Goal: Task Accomplishment & Management: Use online tool/utility

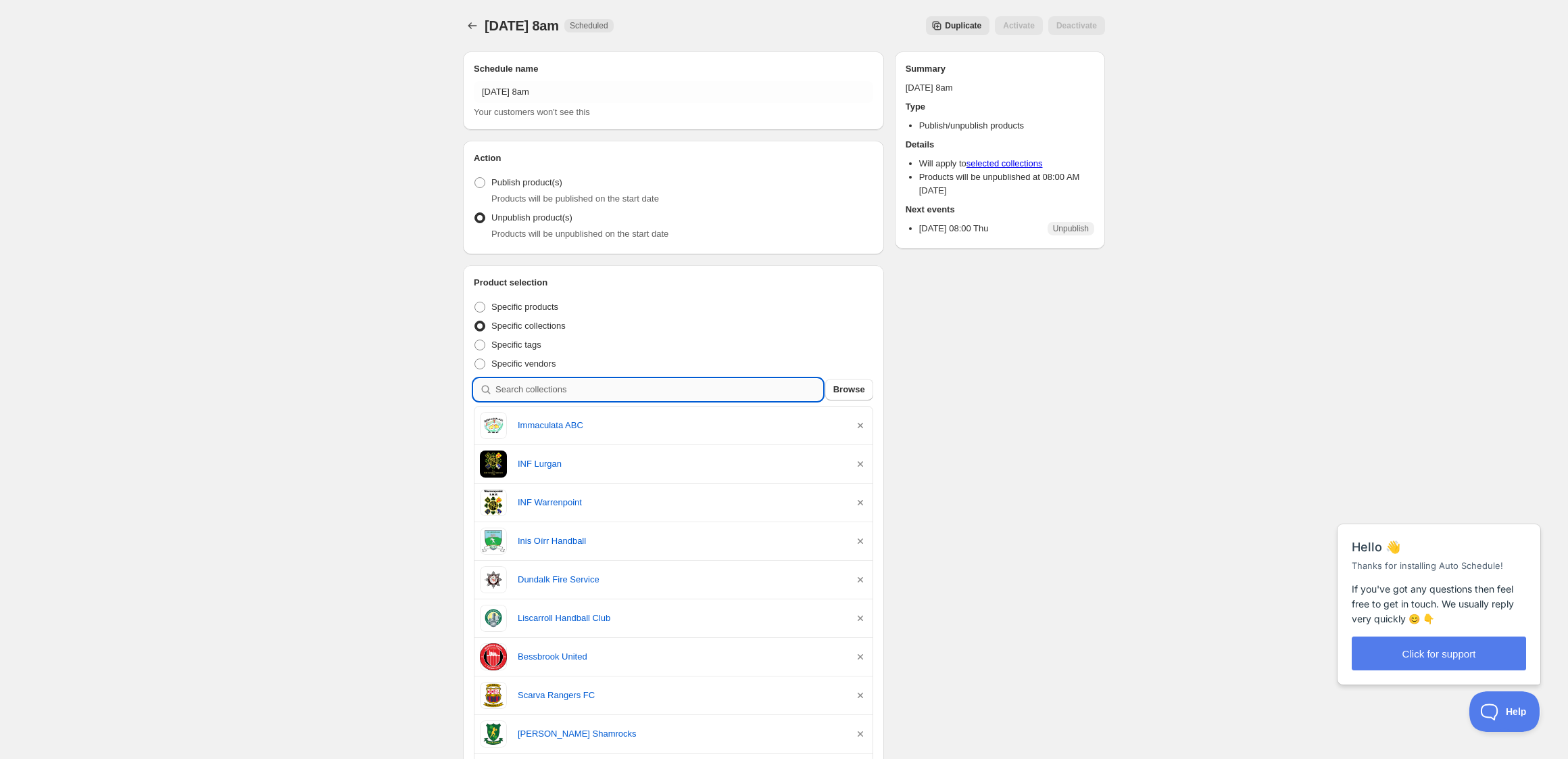
click at [604, 393] on input "search" at bounding box center [659, 389] width 327 height 21
type input "m"
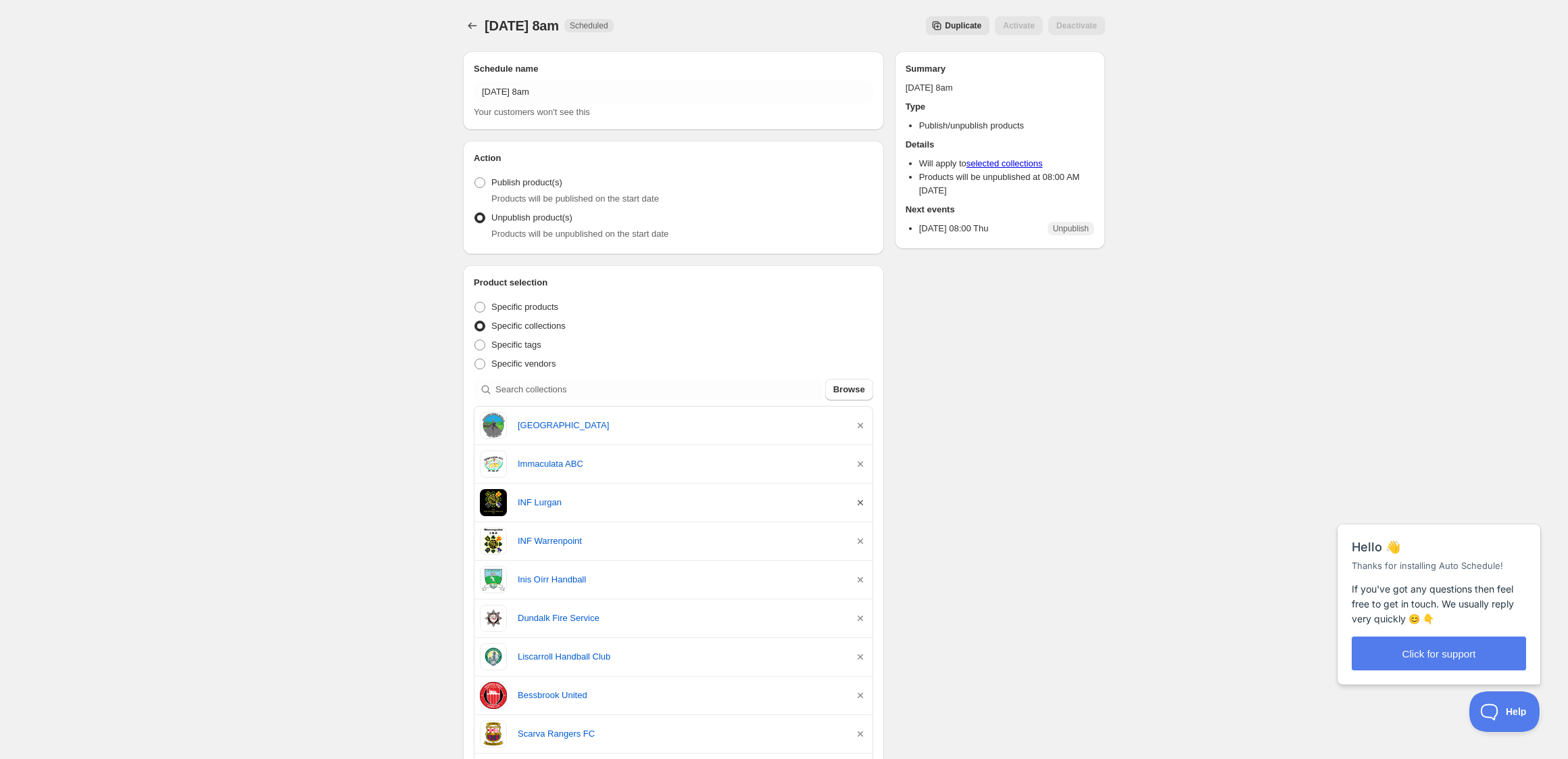
click at [859, 502] on icon "button" at bounding box center [860, 502] width 6 height 6
click at [469, 27] on icon "Schedules" at bounding box center [472, 25] width 13 height 13
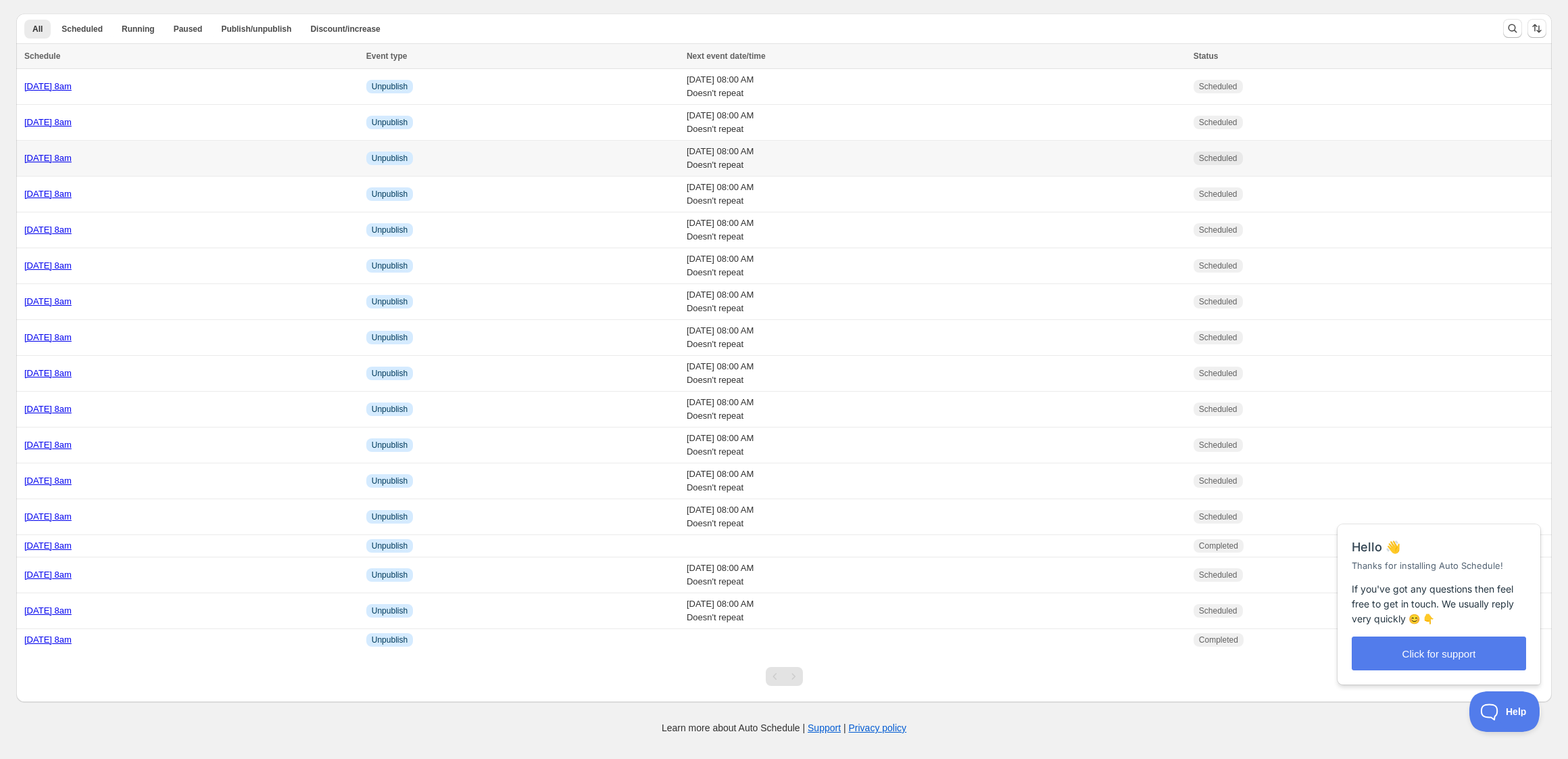
click at [236, 162] on div "[DATE] 8am" at bounding box center [191, 158] width 334 height 13
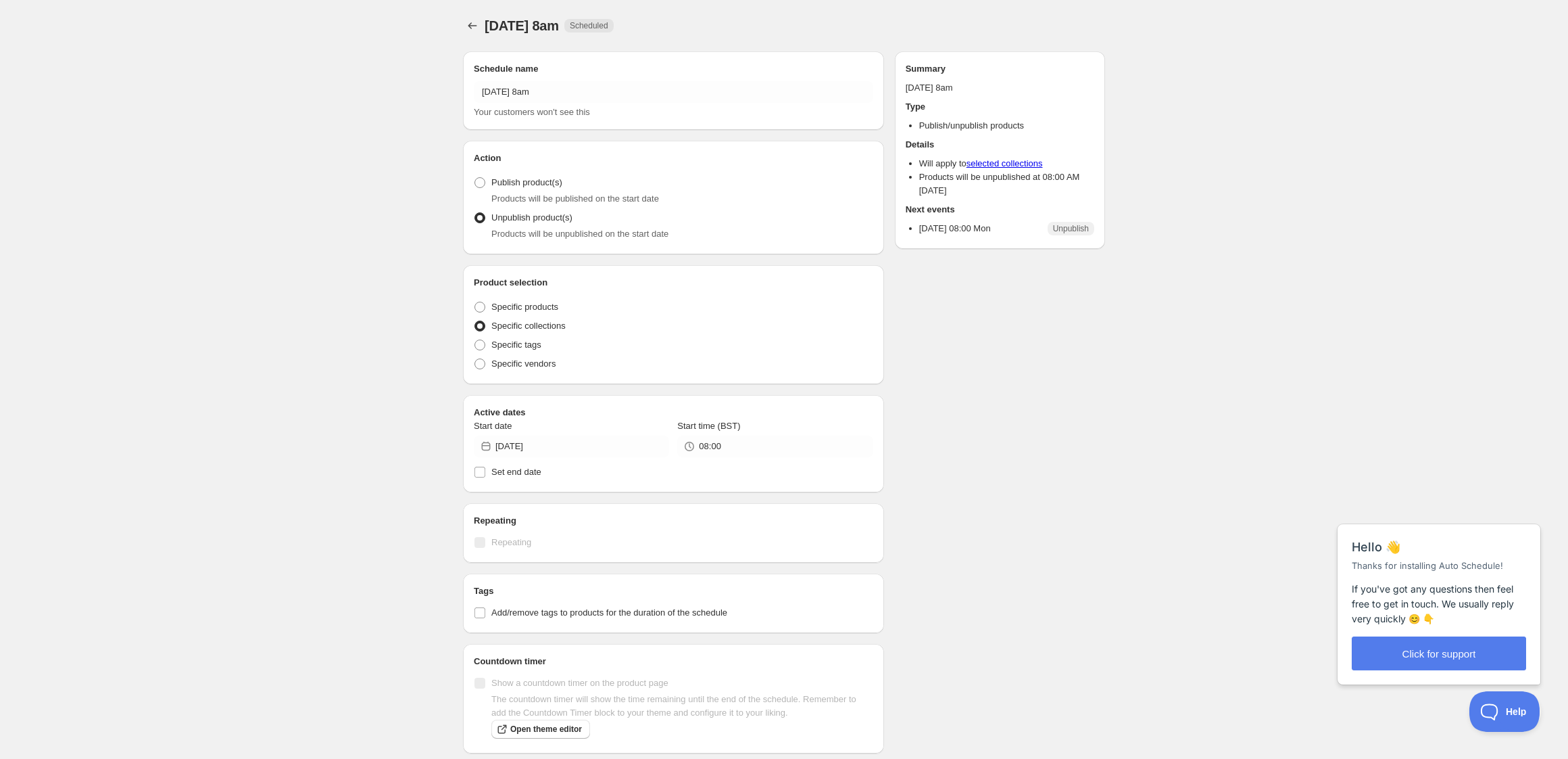
radio input "true"
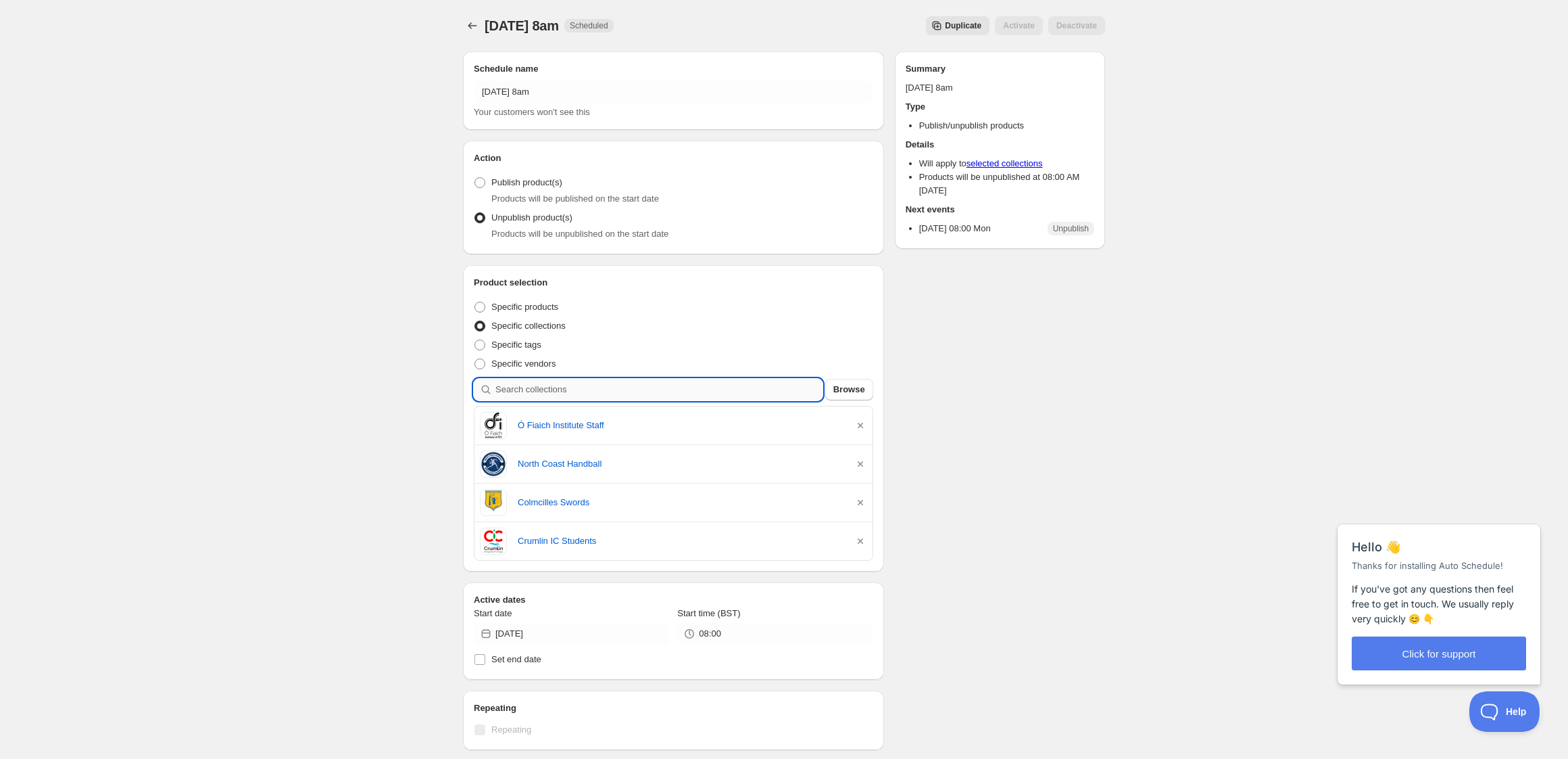
click at [601, 388] on input "search" at bounding box center [659, 389] width 327 height 21
type input "i"
